Goal: Task Accomplishment & Management: Use online tool/utility

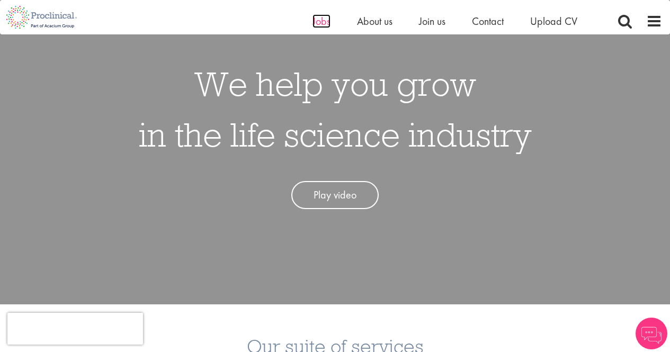
click at [318, 20] on span "Jobs" at bounding box center [322, 21] width 18 height 14
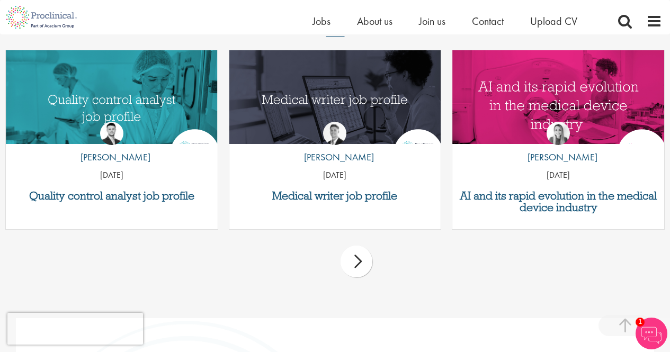
scroll to position [1293, 0]
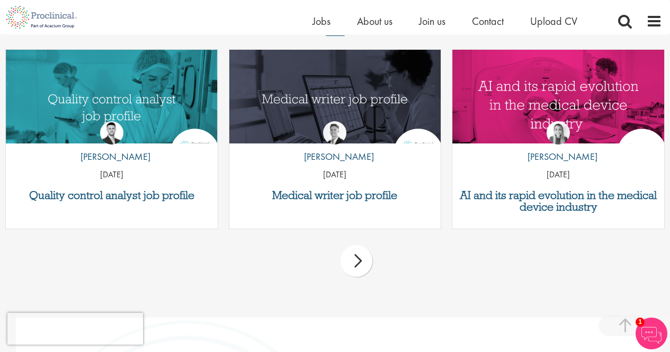
click at [352, 260] on div "next" at bounding box center [357, 261] width 32 height 32
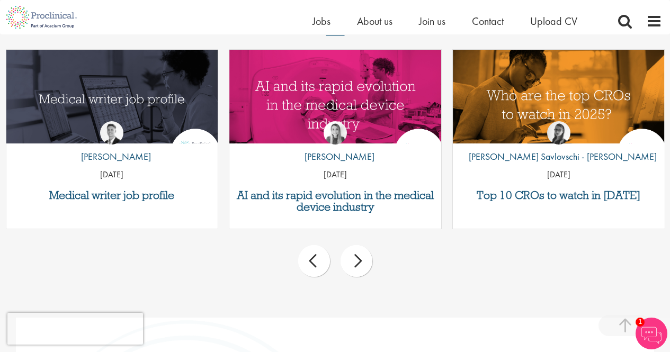
click at [352, 260] on div "next" at bounding box center [357, 261] width 32 height 32
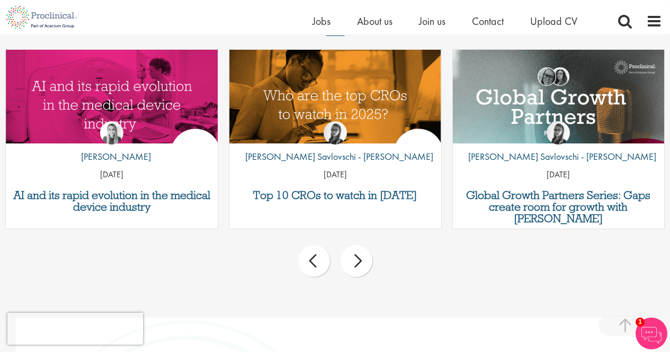
click at [352, 260] on div "next" at bounding box center [357, 261] width 32 height 32
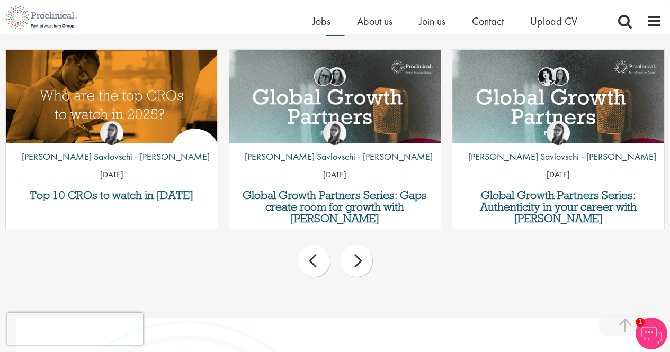
click at [352, 260] on div "next" at bounding box center [357, 261] width 32 height 32
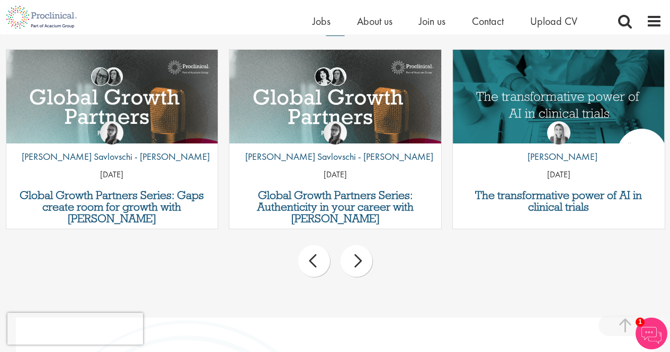
click at [352, 260] on div "next" at bounding box center [357, 261] width 32 height 32
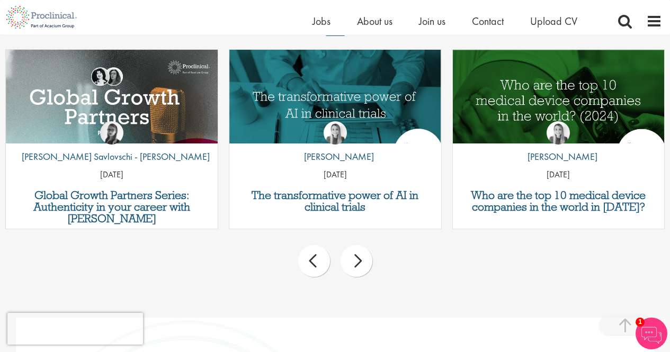
click at [352, 260] on div "next" at bounding box center [357, 261] width 32 height 32
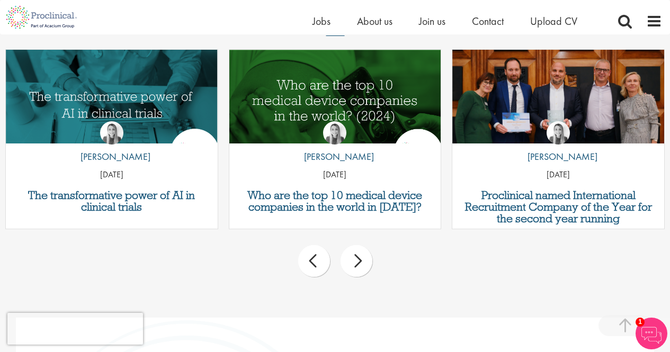
click at [352, 260] on div "next" at bounding box center [357, 261] width 32 height 32
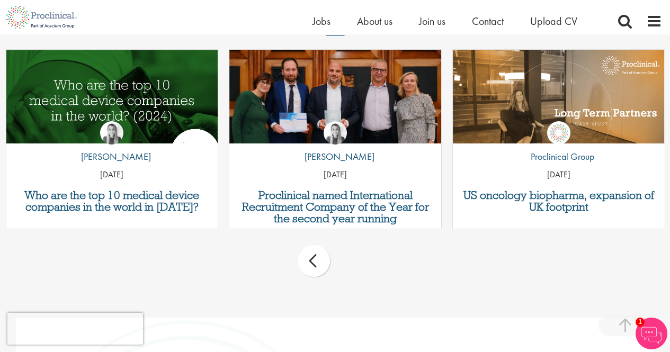
click at [352, 260] on div "prev next" at bounding box center [335, 263] width 670 height 46
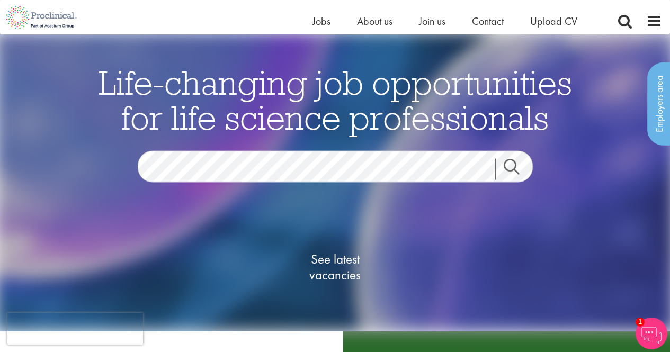
scroll to position [0, 0]
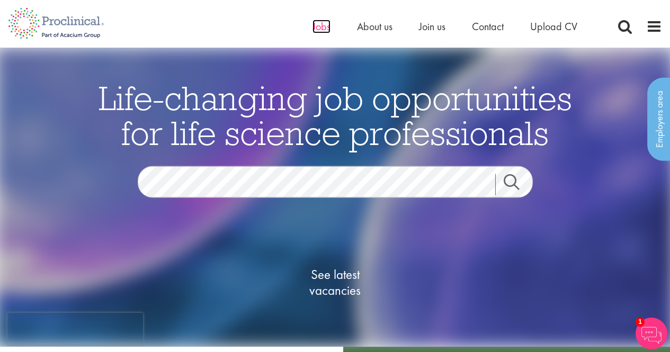
click at [317, 21] on span "Jobs" at bounding box center [322, 27] width 18 height 14
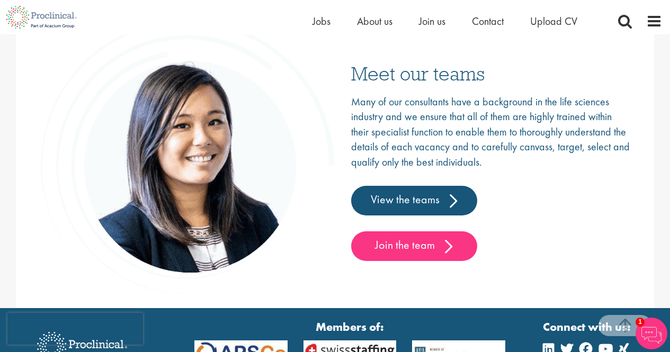
scroll to position [1699, 0]
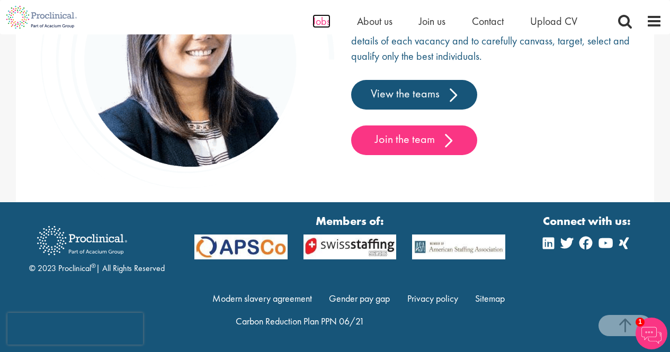
click at [328, 20] on span "Jobs" at bounding box center [322, 21] width 18 height 14
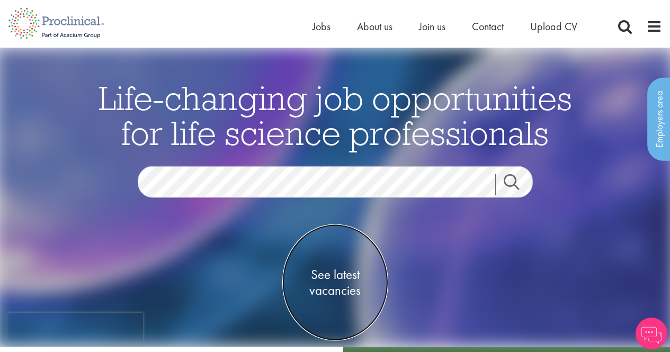
click at [346, 278] on span "See latest vacancies" at bounding box center [335, 282] width 106 height 32
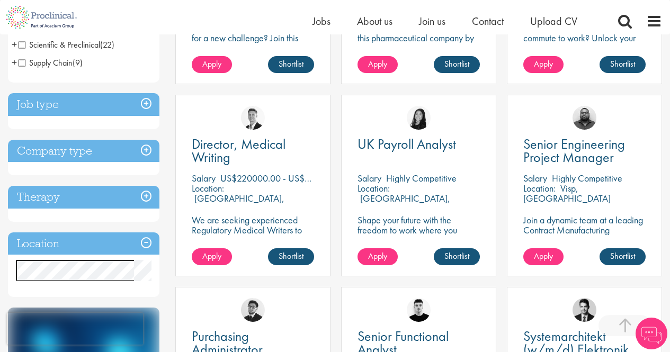
scroll to position [339, 0]
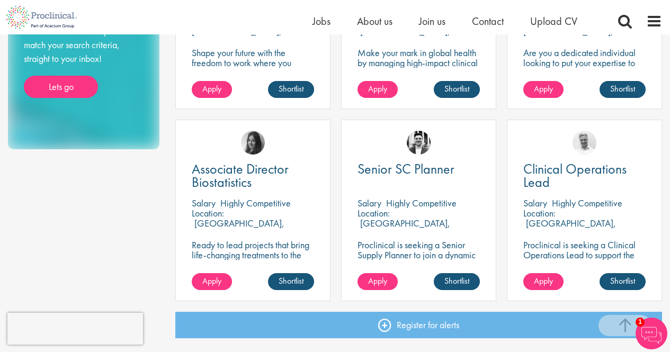
scroll to position [490, 0]
